Goal: Complete application form: Complete application form

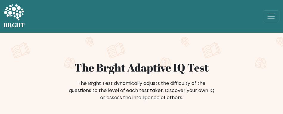
scroll to position [60, 0]
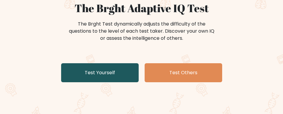
click at [112, 82] on link "Test Yourself" at bounding box center [99, 72] width 77 height 19
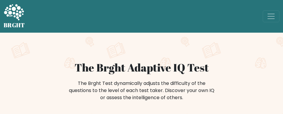
drag, startPoint x: 63, startPoint y: 107, endPoint x: 84, endPoint y: 88, distance: 28.3
click at [63, 106] on div "The Brght Test dynamically adjusts the difficulty of the questions to the level…" at bounding box center [141, 94] width 238 height 30
click at [73, 108] on div "The Brght Test dynamically adjusts the difficulty of the questions to the level…" at bounding box center [141, 94] width 238 height 30
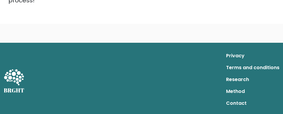
scroll to position [129, 0]
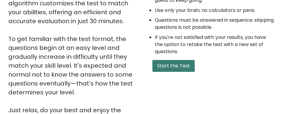
click at [186, 68] on button "Start the Test" at bounding box center [173, 66] width 42 height 12
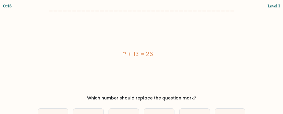
scroll to position [30, 0]
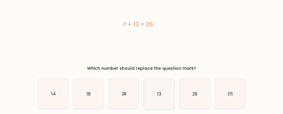
click at [162, 92] on icon "13" at bounding box center [159, 94] width 30 height 30
click at [142, 29] on input "d. 13" at bounding box center [142, 27] width 0 height 1
radio input "true"
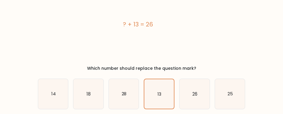
scroll to position [54, 0]
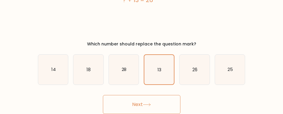
click at [146, 103] on icon at bounding box center [147, 104] width 8 height 3
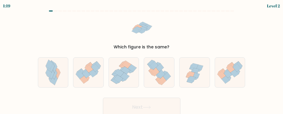
scroll to position [3, 0]
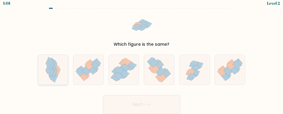
click at [57, 73] on icon at bounding box center [58, 72] width 4 height 10
click at [142, 56] on input "a." at bounding box center [142, 55] width 0 height 1
radio input "true"
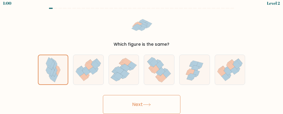
click at [139, 104] on button "Next" at bounding box center [141, 104] width 77 height 19
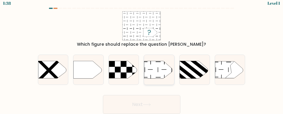
click at [156, 69] on icon at bounding box center [158, 70] width 28 height 18
click at [142, 56] on input "d." at bounding box center [142, 55] width 0 height 1
radio input "true"
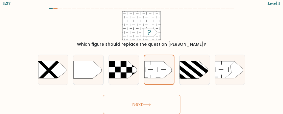
click at [145, 105] on icon at bounding box center [147, 104] width 8 height 3
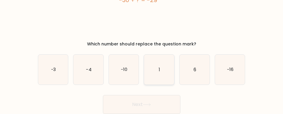
scroll to position [24, 0]
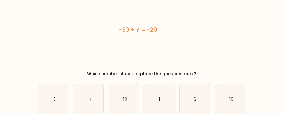
click at [165, 102] on icon "1" at bounding box center [159, 100] width 30 height 30
click at [142, 34] on input "d. 1" at bounding box center [142, 33] width 0 height 1
radio input "true"
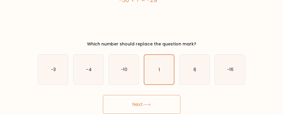
click at [156, 104] on button "Next" at bounding box center [141, 104] width 77 height 19
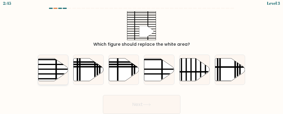
click at [55, 69] on line at bounding box center [43, 69] width 60 height 0
click at [142, 56] on input "a." at bounding box center [142, 55] width 0 height 1
radio input "true"
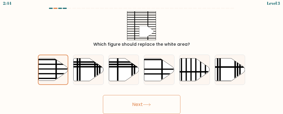
click at [137, 102] on button "Next" at bounding box center [141, 104] width 77 height 19
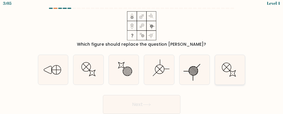
click at [229, 75] on icon at bounding box center [230, 70] width 30 height 30
click at [142, 56] on input "f." at bounding box center [142, 55] width 0 height 1
radio input "true"
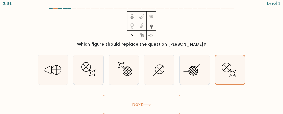
click at [164, 105] on button "Next" at bounding box center [141, 104] width 77 height 19
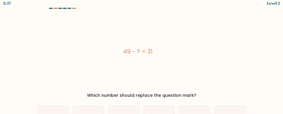
scroll to position [32, 0]
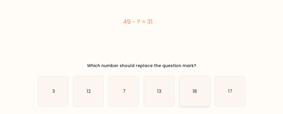
click at [189, 92] on icon "18" at bounding box center [194, 92] width 30 height 30
click at [142, 26] on input "e. 18" at bounding box center [142, 25] width 0 height 1
radio input "true"
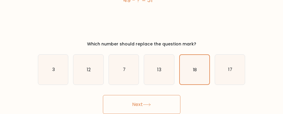
click at [132, 103] on button "Next" at bounding box center [141, 104] width 77 height 19
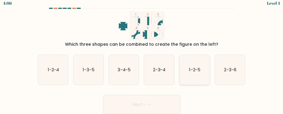
click at [203, 74] on icon "1-2-5" at bounding box center [194, 70] width 30 height 30
click at [142, 56] on input "e. 1-2-5" at bounding box center [142, 55] width 0 height 1
radio input "true"
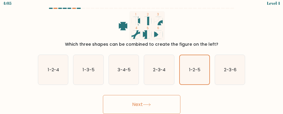
click at [151, 105] on icon at bounding box center [147, 104] width 8 height 3
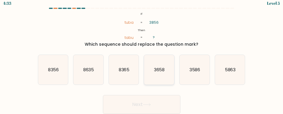
click at [158, 73] on text "3658" at bounding box center [159, 70] width 11 height 6
click at [142, 56] on input "d. 3658" at bounding box center [142, 55] width 0 height 1
radio input "true"
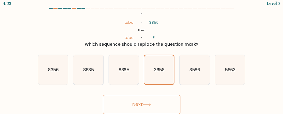
click at [157, 103] on button "Next" at bounding box center [141, 104] width 77 height 19
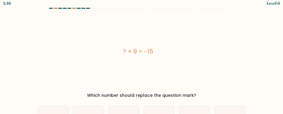
scroll to position [32, 0]
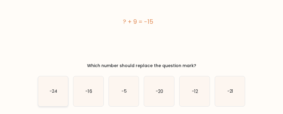
click at [47, 88] on icon "-24" at bounding box center [53, 92] width 30 height 30
click at [142, 26] on input "a. -24" at bounding box center [142, 25] width 0 height 1
radio input "true"
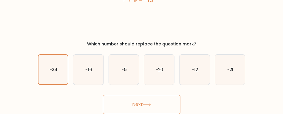
click at [138, 104] on button "Next" at bounding box center [141, 104] width 77 height 19
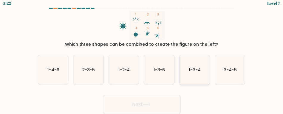
click at [194, 76] on icon "1-3-4" at bounding box center [194, 70] width 30 height 30
click at [142, 56] on input "e. 1-3-4" at bounding box center [142, 55] width 0 height 1
radio input "true"
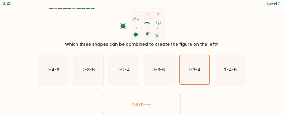
click at [148, 101] on button "Next" at bounding box center [141, 104] width 77 height 19
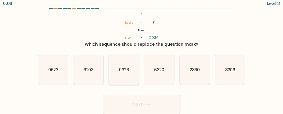
click at [125, 68] on text "0326" at bounding box center [124, 70] width 10 height 6
click at [142, 56] on input "c. 0326" at bounding box center [142, 55] width 0 height 1
radio input "true"
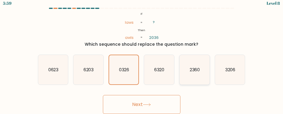
click at [189, 77] on icon "2360" at bounding box center [194, 70] width 30 height 30
click at [142, 56] on input "e. 2360" at bounding box center [142, 55] width 0 height 1
radio input "true"
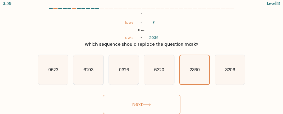
click at [150, 100] on button "Next" at bounding box center [141, 104] width 77 height 19
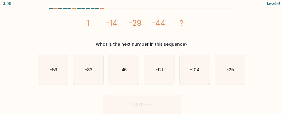
click at [142, 104] on button "Next" at bounding box center [141, 104] width 77 height 19
click at [204, 33] on div "image/svg+xml 1 -14 -29 -44 ? What is the next number in this sequence?" at bounding box center [141, 29] width 215 height 36
click at [157, 75] on icon "-121" at bounding box center [159, 70] width 30 height 30
click at [142, 56] on input "d. -121" at bounding box center [142, 55] width 0 height 1
radio input "true"
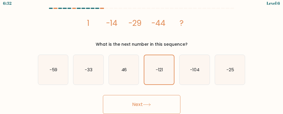
click at [148, 99] on button "Next" at bounding box center [141, 104] width 77 height 19
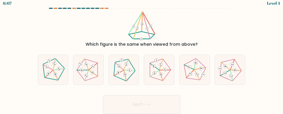
click at [75, 98] on div "Next" at bounding box center [141, 103] width 215 height 22
drag, startPoint x: 120, startPoint y: 85, endPoint x: 129, endPoint y: 93, distance: 12.4
click at [120, 84] on div at bounding box center [123, 70] width 31 height 31
click at [142, 56] on input "c." at bounding box center [142, 55] width 0 height 1
radio input "true"
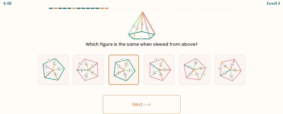
click at [145, 108] on button "Next" at bounding box center [141, 104] width 77 height 19
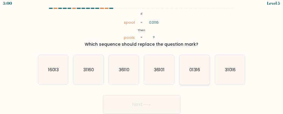
click at [187, 66] on icon "01316" at bounding box center [194, 70] width 30 height 30
click at [142, 56] on input "e. 01316" at bounding box center [142, 55] width 0 height 1
radio input "true"
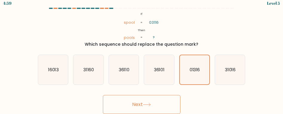
click at [141, 101] on button "Next" at bounding box center [141, 104] width 77 height 19
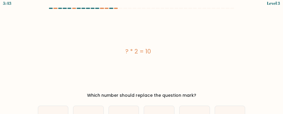
scroll to position [32, 0]
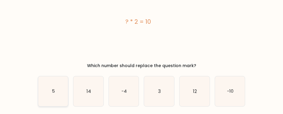
click at [58, 89] on icon "5" at bounding box center [53, 92] width 30 height 30
click at [142, 26] on input "a. 5" at bounding box center [142, 25] width 0 height 1
radio input "true"
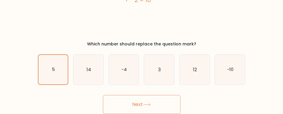
click at [131, 102] on button "Next" at bounding box center [141, 104] width 77 height 19
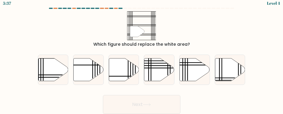
scroll to position [3, 0]
click at [56, 71] on icon at bounding box center [53, 69] width 30 height 23
click at [142, 56] on input "a." at bounding box center [142, 55] width 0 height 1
radio input "true"
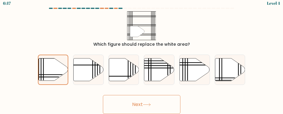
click at [129, 106] on button "Next" at bounding box center [141, 104] width 77 height 19
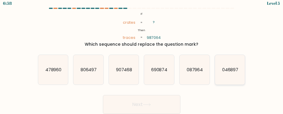
click at [223, 73] on icon "046897" at bounding box center [230, 70] width 30 height 30
click at [142, 56] on input "f. 046897" at bounding box center [142, 55] width 0 height 1
radio input "true"
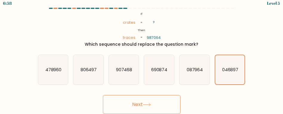
click at [101, 102] on div "Next" at bounding box center [141, 103] width 215 height 22
click at [53, 71] on text "478960" at bounding box center [53, 70] width 16 height 6
click at [142, 56] on input "a. 478960" at bounding box center [142, 55] width 0 height 1
radio input "true"
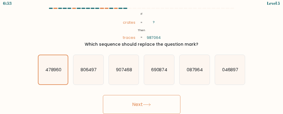
click at [127, 103] on button "Next" at bounding box center [141, 104] width 77 height 19
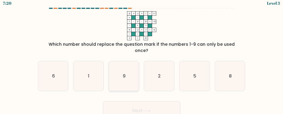
click at [126, 80] on icon "9" at bounding box center [124, 76] width 30 height 30
click at [142, 56] on input "c. 9" at bounding box center [142, 55] width 0 height 1
radio input "true"
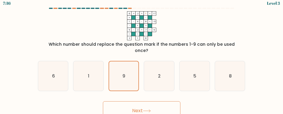
click at [134, 108] on button "Next" at bounding box center [141, 111] width 77 height 19
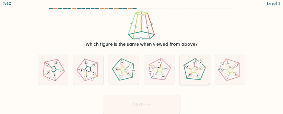
click at [193, 76] on icon at bounding box center [194, 70] width 24 height 24
click at [142, 56] on input "e." at bounding box center [142, 55] width 0 height 1
radio input "true"
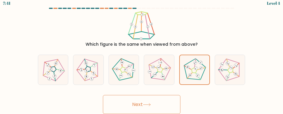
click at [137, 106] on button "Next" at bounding box center [141, 104] width 77 height 19
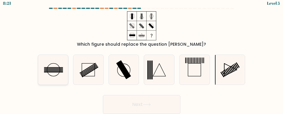
click at [56, 74] on icon at bounding box center [53, 70] width 30 height 30
click at [142, 56] on input "a." at bounding box center [142, 55] width 0 height 1
radio input "true"
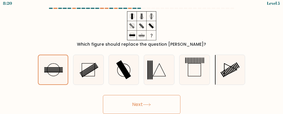
click at [127, 108] on button "Next" at bounding box center [141, 104] width 77 height 19
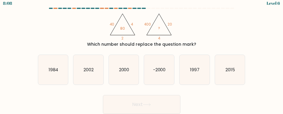
click at [203, 99] on div "Next" at bounding box center [141, 103] width 215 height 22
drag, startPoint x: 114, startPoint y: 76, endPoint x: 138, endPoint y: 101, distance: 34.6
click at [114, 76] on icon "2000" at bounding box center [124, 70] width 30 height 30
click at [142, 56] on input "c. 2000" at bounding box center [142, 55] width 0 height 1
radio input "true"
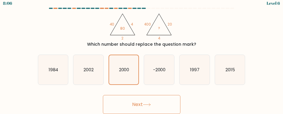
click at [140, 102] on button "Next" at bounding box center [141, 104] width 77 height 19
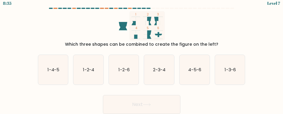
drag, startPoint x: 220, startPoint y: 105, endPoint x: 214, endPoint y: 101, distance: 6.4
click at [220, 105] on div "Next" at bounding box center [141, 103] width 215 height 22
click at [85, 71] on text "1-2-4" at bounding box center [89, 70] width 12 height 6
click at [142, 56] on input "b. 1-2-4" at bounding box center [142, 55] width 0 height 1
radio input "true"
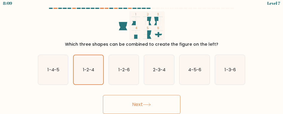
click at [134, 106] on button "Next" at bounding box center [141, 104] width 77 height 19
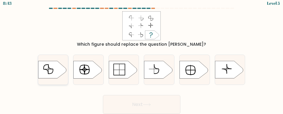
click at [52, 69] on icon at bounding box center [50, 67] width 5 height 5
click at [142, 56] on input "a." at bounding box center [142, 55] width 0 height 1
radio input "true"
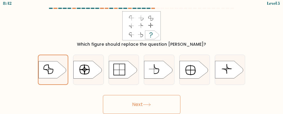
click at [142, 103] on button "Next" at bounding box center [141, 104] width 77 height 19
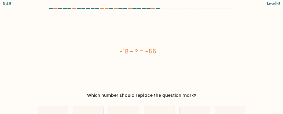
drag, startPoint x: 61, startPoint y: 99, endPoint x: 68, endPoint y: 97, distance: 7.0
click at [61, 99] on div "Which number should replace the question mark?" at bounding box center [141, 96] width 200 height 6
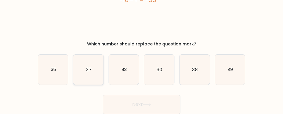
click at [90, 70] on text "37" at bounding box center [88, 70] width 5 height 6
click at [142, 4] on input "b. 37" at bounding box center [142, 3] width 0 height 1
radio input "true"
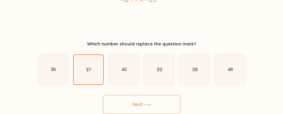
click at [142, 102] on button "Next" at bounding box center [141, 104] width 77 height 19
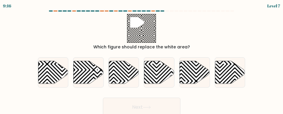
scroll to position [0, 0]
click at [157, 106] on button "Next" at bounding box center [141, 107] width 77 height 19
click at [37, 27] on div "" Which figure should replace the white area?" at bounding box center [141, 32] width 215 height 36
click at [125, 74] on icon at bounding box center [113, 85] width 60 height 60
click at [142, 58] on input "c." at bounding box center [142, 57] width 0 height 1
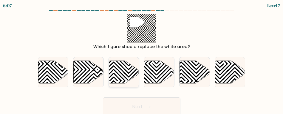
radio input "true"
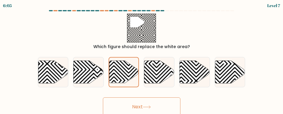
click at [148, 107] on icon at bounding box center [147, 107] width 8 height 3
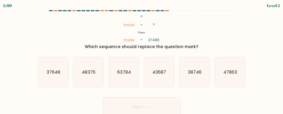
drag, startPoint x: 62, startPoint y: 104, endPoint x: 60, endPoint y: 101, distance: 3.6
click at [62, 104] on div "Next" at bounding box center [141, 106] width 215 height 22
click at [52, 74] on text "37648" at bounding box center [53, 72] width 14 height 6
click at [142, 58] on input "a. 37648" at bounding box center [142, 57] width 0 height 1
radio input "true"
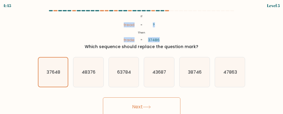
drag, startPoint x: 122, startPoint y: 25, endPoint x: 160, endPoint y: 41, distance: 40.5
click at [160, 41] on icon "@import url('https://fonts.googleapis.com/css?family=Abril+Fatface:400,100,100i…" at bounding box center [141, 28] width 47 height 29
drag, startPoint x: 160, startPoint y: 41, endPoint x: 151, endPoint y: 27, distance: 16.5
click at [151, 27] on icon "@import url('https://fonts.googleapis.com/css?family=Abril+Fatface:400,100,100i…" at bounding box center [141, 28] width 47 height 29
drag, startPoint x: 137, startPoint y: 14, endPoint x: 169, endPoint y: 41, distance: 41.5
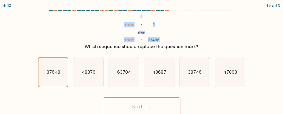
click at [169, 41] on div "@import url('https://fonts.googleapis.com/css?family=Abril+Fatface:400,100,100i…" at bounding box center [141, 32] width 215 height 36
copy icon "If Then tread trade ? 37486"
click at [116, 76] on icon "63784" at bounding box center [124, 73] width 30 height 30
click at [142, 58] on input "c. 63784" at bounding box center [142, 57] width 0 height 1
radio input "true"
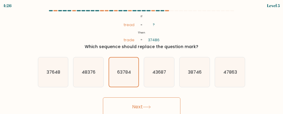
click at [133, 103] on button "Next" at bounding box center [141, 107] width 77 height 19
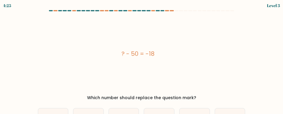
scroll to position [30, 0]
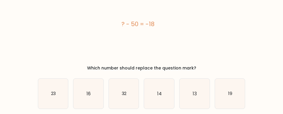
click at [25, 104] on form "a." at bounding box center [141, 59] width 283 height 158
click at [118, 99] on icon "32" at bounding box center [124, 94] width 30 height 30
click at [142, 29] on input "c. 32" at bounding box center [142, 27] width 0 height 1
radio input "true"
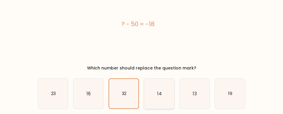
scroll to position [54, 0]
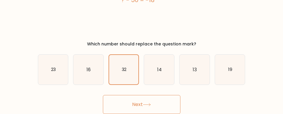
click at [145, 105] on icon at bounding box center [147, 104] width 8 height 3
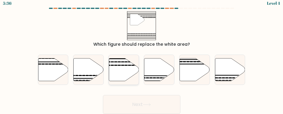
click at [121, 61] on icon at bounding box center [124, 69] width 30 height 23
click at [142, 56] on input "c." at bounding box center [142, 55] width 0 height 1
radio input "true"
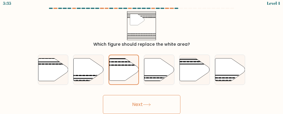
click at [139, 99] on button "Next" at bounding box center [141, 104] width 77 height 19
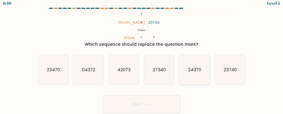
click at [196, 70] on text "24370" at bounding box center [194, 70] width 13 height 6
click at [142, 56] on input "e. 24370" at bounding box center [142, 55] width 0 height 1
radio input "true"
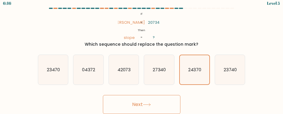
click at [147, 102] on button "Next" at bounding box center [141, 104] width 77 height 19
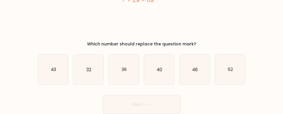
scroll to position [24, 0]
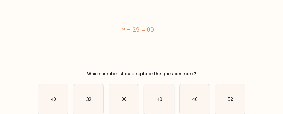
click at [157, 99] on text "40" at bounding box center [159, 100] width 6 height 6
click at [142, 34] on input "d. 40" at bounding box center [142, 33] width 0 height 1
radio input "true"
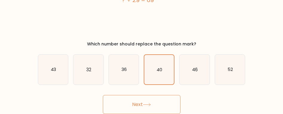
click at [143, 102] on button "Next" at bounding box center [141, 104] width 77 height 19
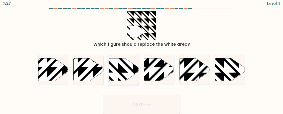
click at [125, 72] on icon at bounding box center [133, 58] width 60 height 60
click at [142, 56] on input "c." at bounding box center [142, 55] width 0 height 1
radio input "true"
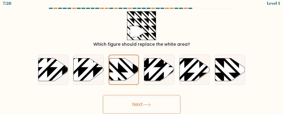
click at [140, 104] on button "Next" at bounding box center [141, 104] width 77 height 19
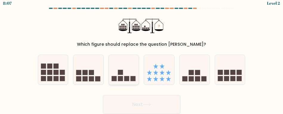
click at [127, 77] on rect at bounding box center [126, 79] width 5 height 5
click at [142, 56] on input "c." at bounding box center [142, 55] width 0 height 1
radio input "true"
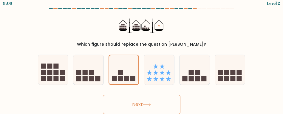
click at [135, 107] on button "Next" at bounding box center [141, 104] width 77 height 19
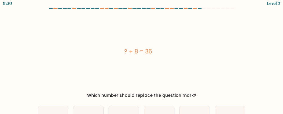
scroll to position [32, 0]
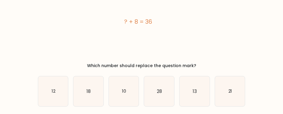
click at [259, 105] on form "a." at bounding box center [141, 57] width 283 height 158
click at [258, 109] on form "a." at bounding box center [141, 57] width 283 height 158
drag, startPoint x: 252, startPoint y: 102, endPoint x: 228, endPoint y: 104, distance: 24.5
click at [252, 102] on form "a." at bounding box center [141, 57] width 283 height 158
click at [162, 97] on icon "28" at bounding box center [159, 92] width 30 height 30
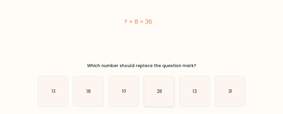
click at [142, 26] on input "d. 28" at bounding box center [142, 25] width 0 height 1
radio input "true"
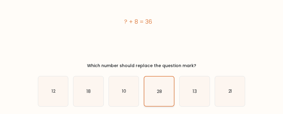
scroll to position [54, 0]
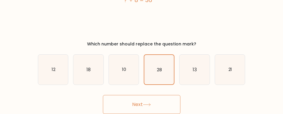
click at [139, 102] on button "Next" at bounding box center [141, 104] width 77 height 19
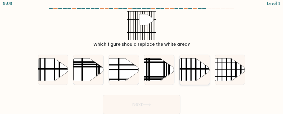
click at [190, 72] on icon at bounding box center [195, 69] width 30 height 23
click at [142, 56] on input "e." at bounding box center [142, 55] width 0 height 1
radio input "true"
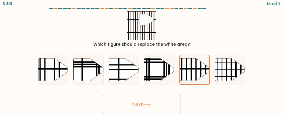
click at [150, 102] on button "Next" at bounding box center [141, 104] width 77 height 19
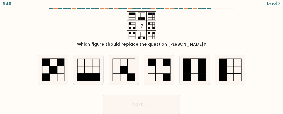
click at [216, 104] on div "Next" at bounding box center [141, 103] width 215 height 22
click at [158, 70] on icon at bounding box center [159, 70] width 30 height 30
click at [142, 56] on input "d." at bounding box center [142, 55] width 0 height 1
radio input "true"
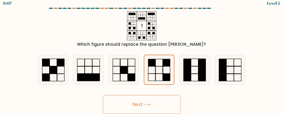
click at [147, 108] on button "Next" at bounding box center [141, 104] width 77 height 19
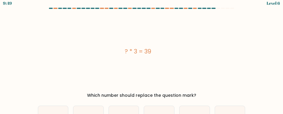
scroll to position [32, 0]
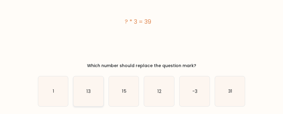
click at [80, 91] on icon "13" at bounding box center [88, 92] width 30 height 30
click at [142, 26] on input "b. 13" at bounding box center [142, 25] width 0 height 1
radio input "true"
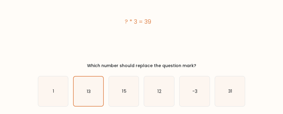
scroll to position [54, 0]
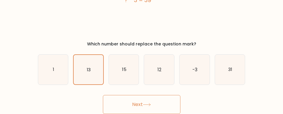
click at [140, 104] on button "Next" at bounding box center [141, 104] width 77 height 19
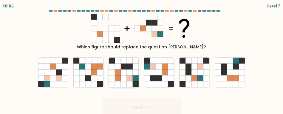
click at [119, 73] on icon at bounding box center [118, 73] width 6 height 6
click at [142, 59] on input "c." at bounding box center [142, 57] width 0 height 1
radio input "true"
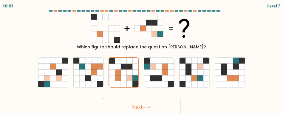
click at [135, 114] on button "Next" at bounding box center [141, 107] width 77 height 19
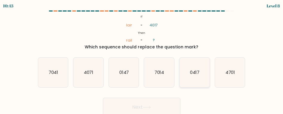
click at [193, 74] on text "0417" at bounding box center [195, 72] width 10 height 6
click at [142, 59] on input "e. 0417" at bounding box center [142, 57] width 0 height 1
radio input "true"
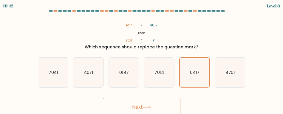
click at [139, 107] on button "Next" at bounding box center [141, 107] width 77 height 19
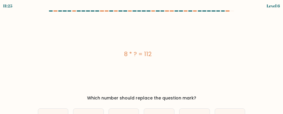
scroll to position [30, 0]
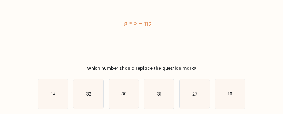
drag, startPoint x: 262, startPoint y: 106, endPoint x: 259, endPoint y: 105, distance: 4.0
click at [262, 106] on form "a." at bounding box center [141, 60] width 283 height 158
click at [49, 95] on icon "14" at bounding box center [53, 94] width 30 height 30
click at [142, 29] on input "a. 14" at bounding box center [142, 27] width 0 height 1
radio input "true"
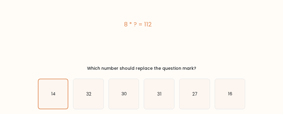
scroll to position [54, 0]
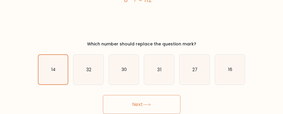
click at [140, 101] on button "Next" at bounding box center [141, 104] width 77 height 19
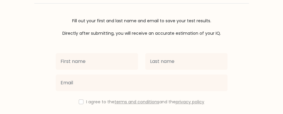
scroll to position [82, 0]
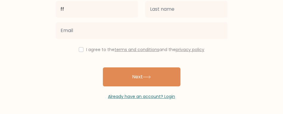
type input "ff"
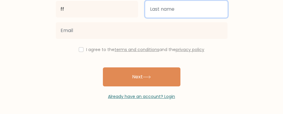
click at [165, 6] on input "text" at bounding box center [186, 9] width 82 height 17
type input "ff"
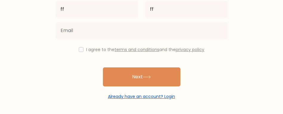
click at [144, 96] on link "Already have an account? Login" at bounding box center [141, 97] width 67 height 6
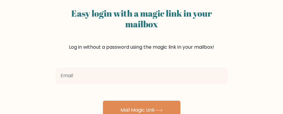
scroll to position [71, 0]
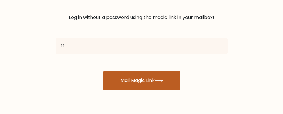
click at [144, 82] on button "Mail Magic Link" at bounding box center [141, 80] width 77 height 19
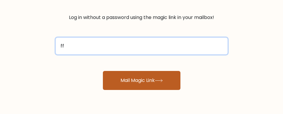
scroll to position [11, 0]
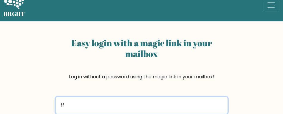
type input "f"
type input "v"
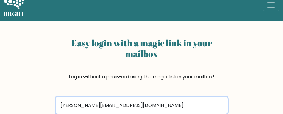
type input "[PERSON_NAME][EMAIL_ADDRESS][DOMAIN_NAME]"
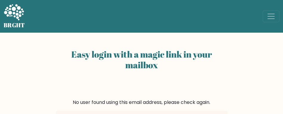
scroll to position [89, 0]
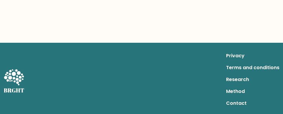
scroll to position [67, 0]
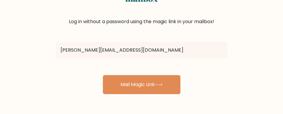
type input "[PERSON_NAME][EMAIL_ADDRESS][DOMAIN_NAME]"
click at [103, 75] on button "Mail Magic Link" at bounding box center [141, 84] width 77 height 19
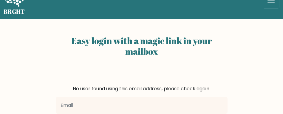
scroll to position [44, 0]
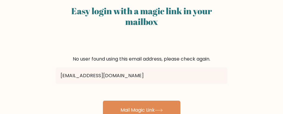
type input "zynnixzayn@gmail.com"
click at [103, 101] on button "Mail Magic Link" at bounding box center [141, 110] width 77 height 19
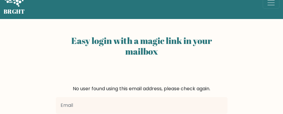
scroll to position [44, 0]
